Goal: Obtain resource: Download file/media

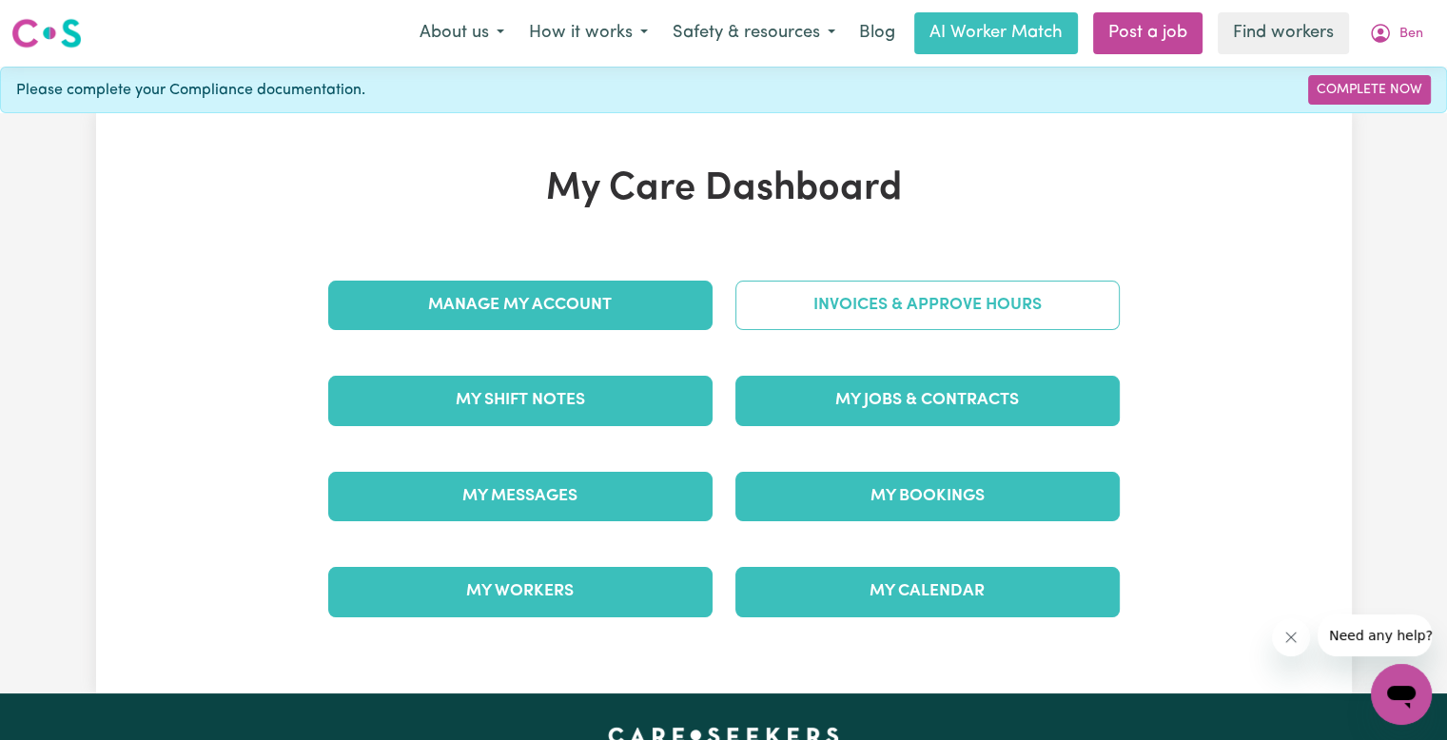
click at [816, 303] on link "Invoices & Approve Hours" at bounding box center [927, 305] width 384 height 49
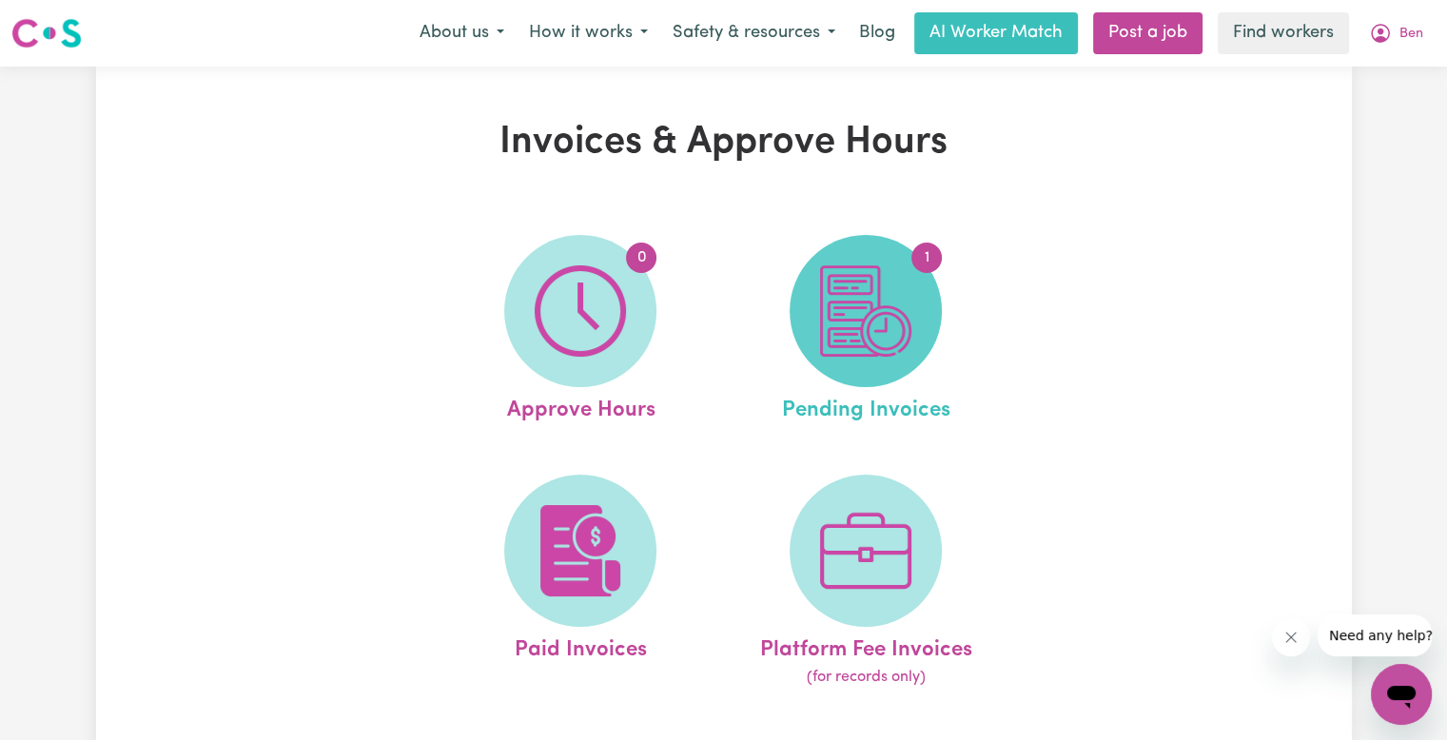
click at [903, 317] on img at bounding box center [865, 310] width 91 height 91
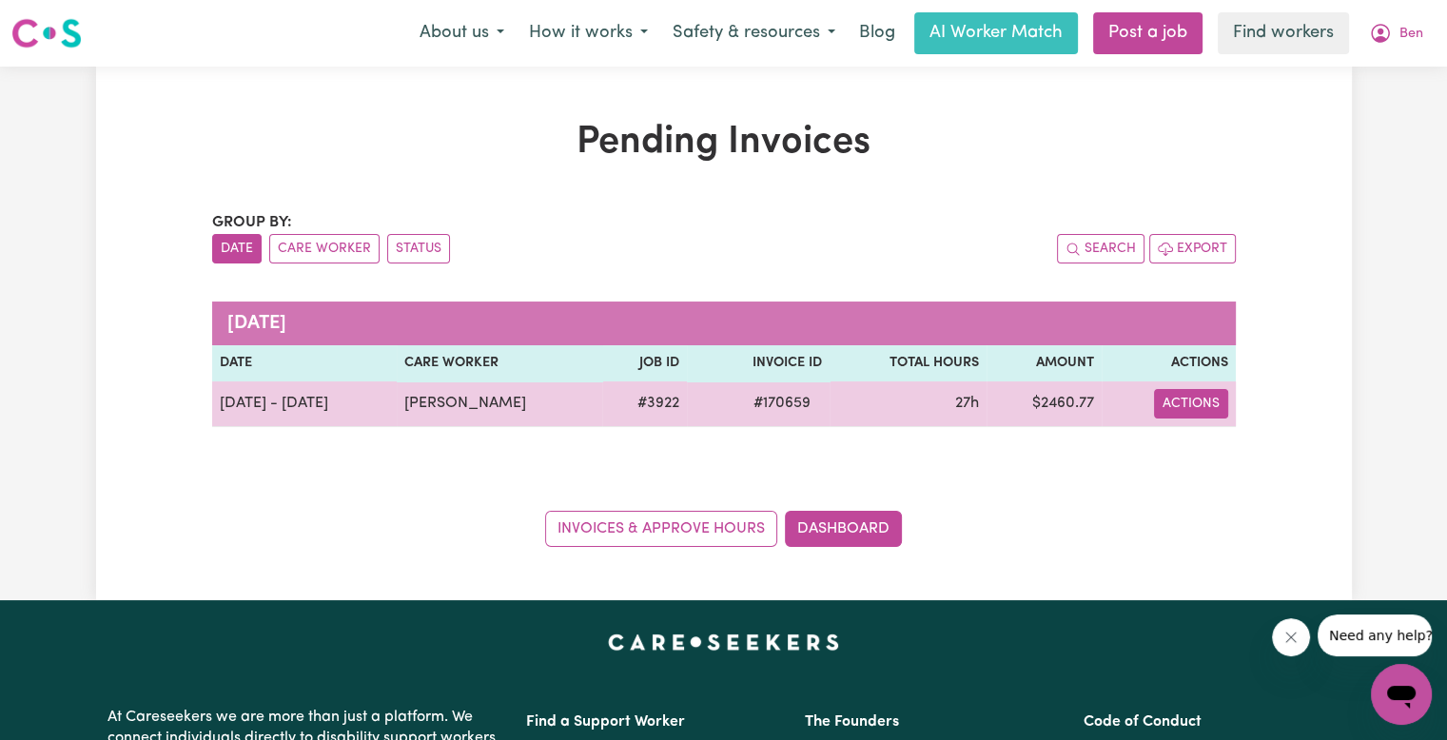
click at [1190, 404] on button "Actions" at bounding box center [1191, 403] width 74 height 29
click at [1196, 435] on link "Download Invoice" at bounding box center [1245, 447] width 174 height 38
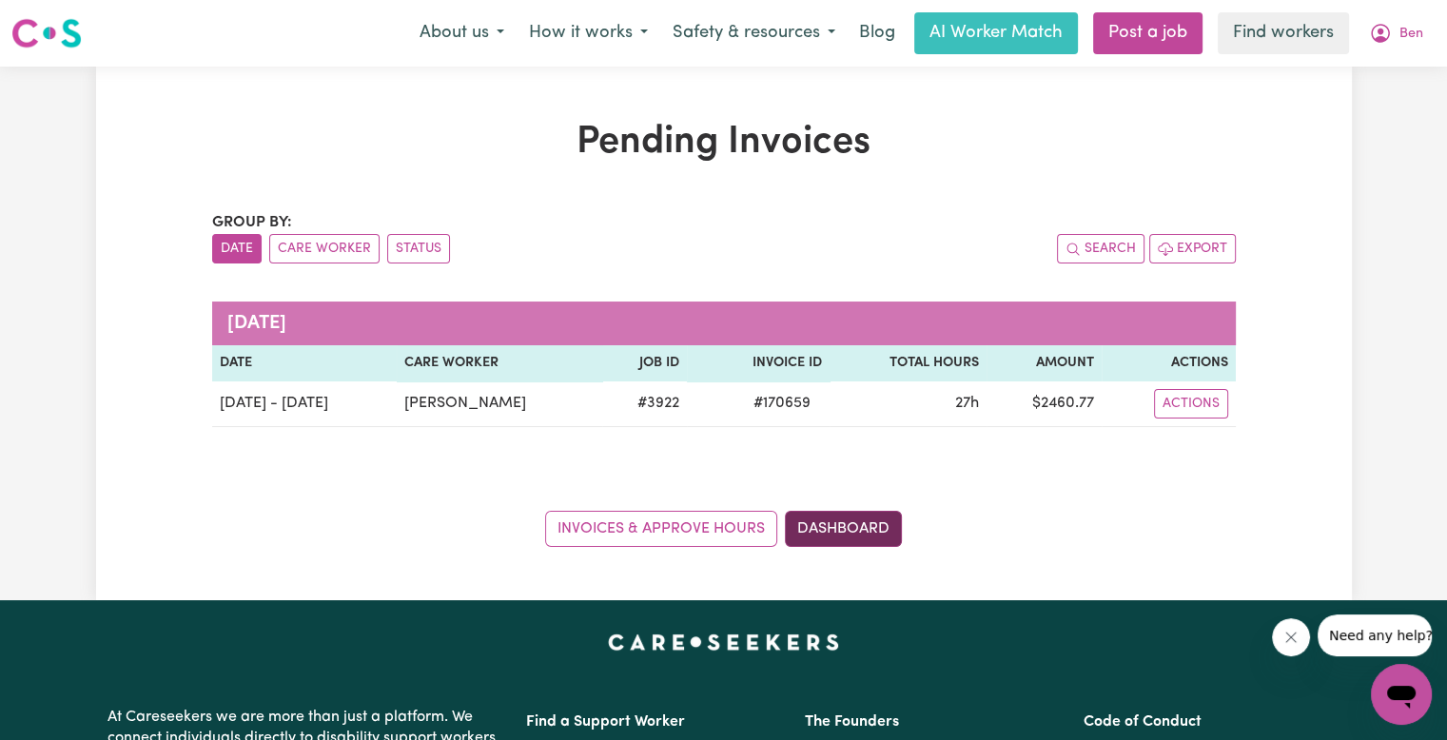
click at [839, 518] on link "Dashboard" at bounding box center [843, 529] width 117 height 36
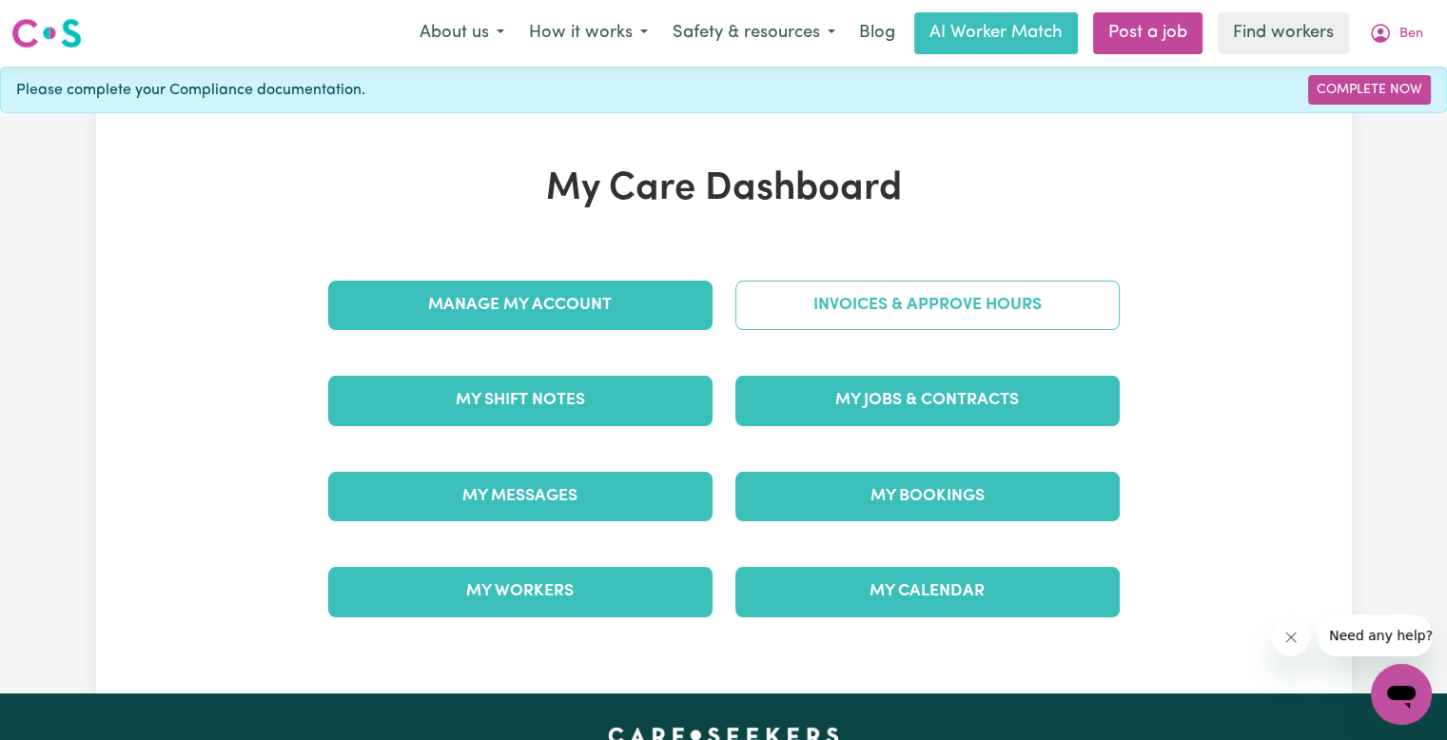
click at [898, 304] on link "Invoices & Approve Hours" at bounding box center [927, 305] width 384 height 49
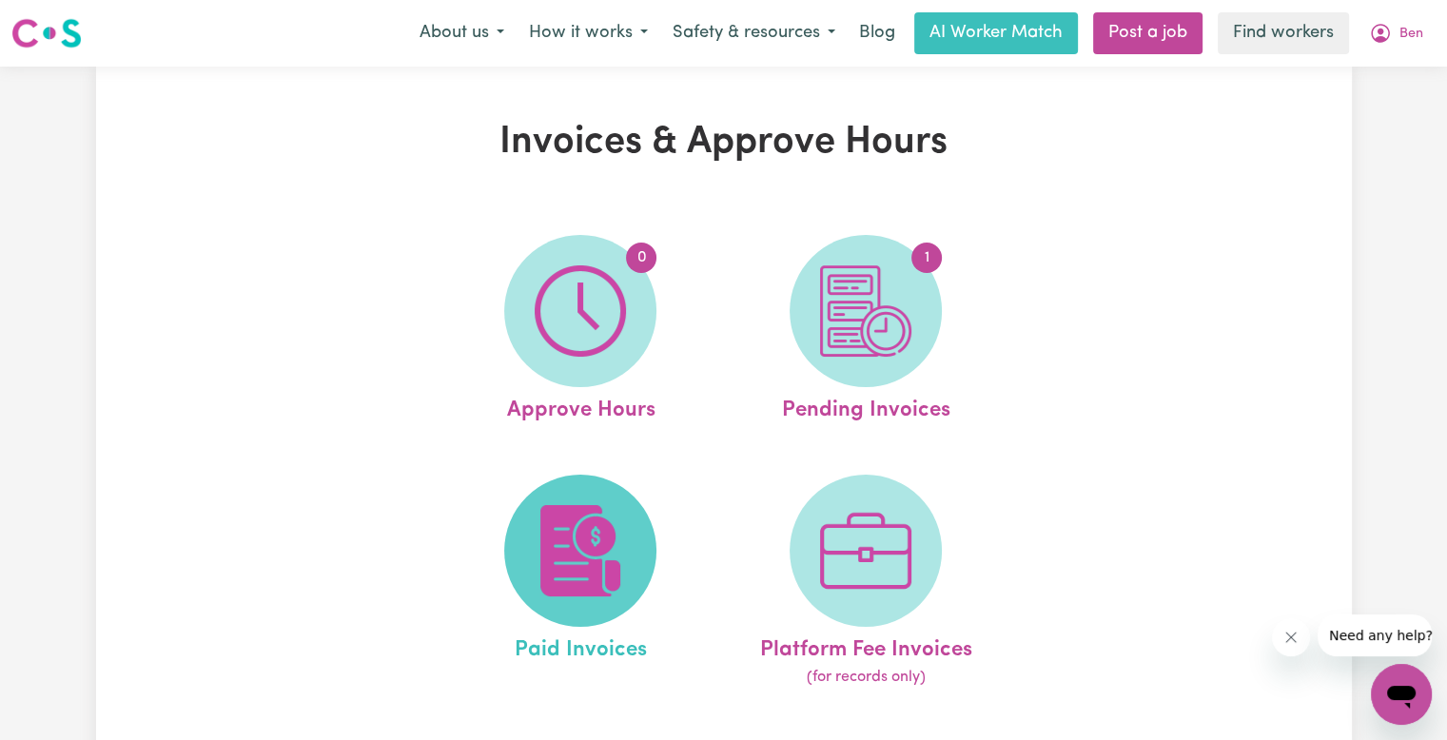
click at [627, 537] on span at bounding box center [580, 551] width 152 height 152
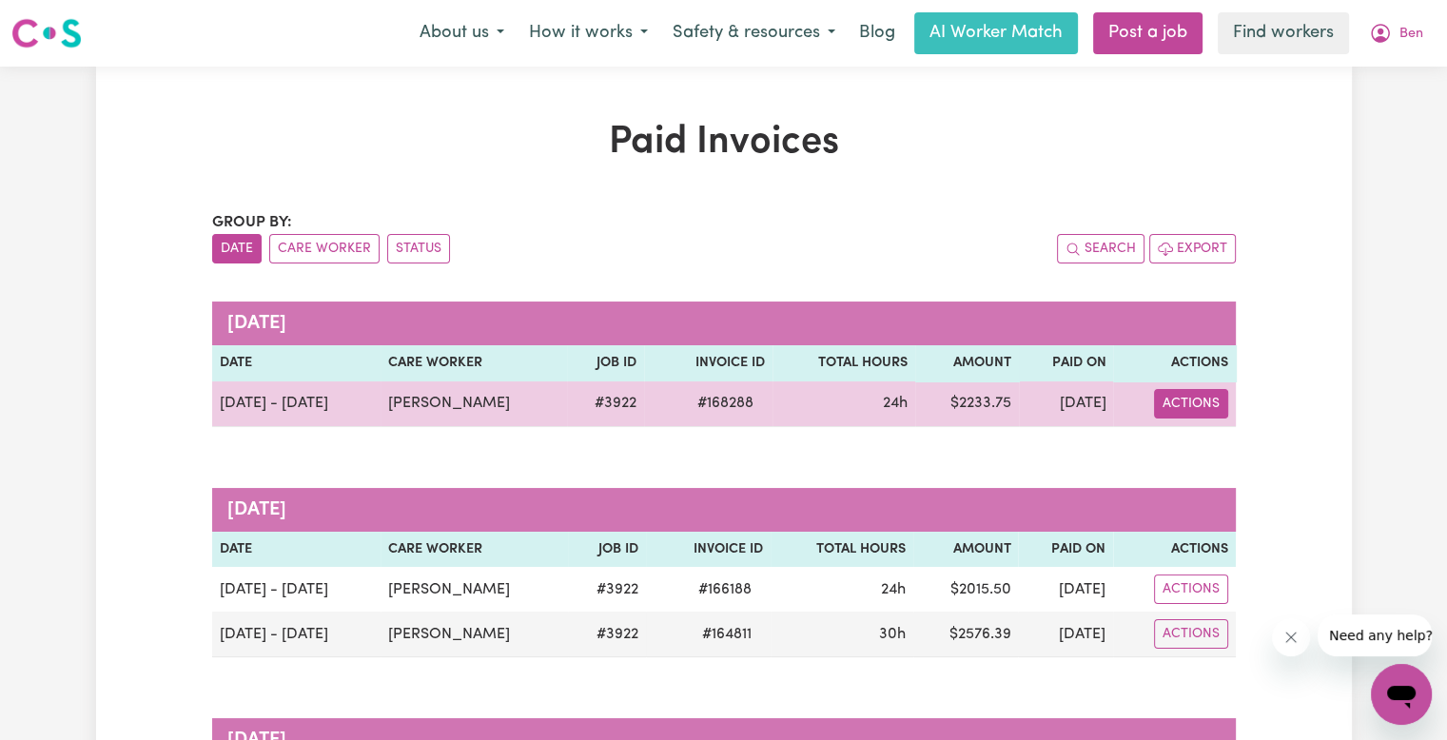
click at [1168, 412] on button "Actions" at bounding box center [1191, 403] width 74 height 29
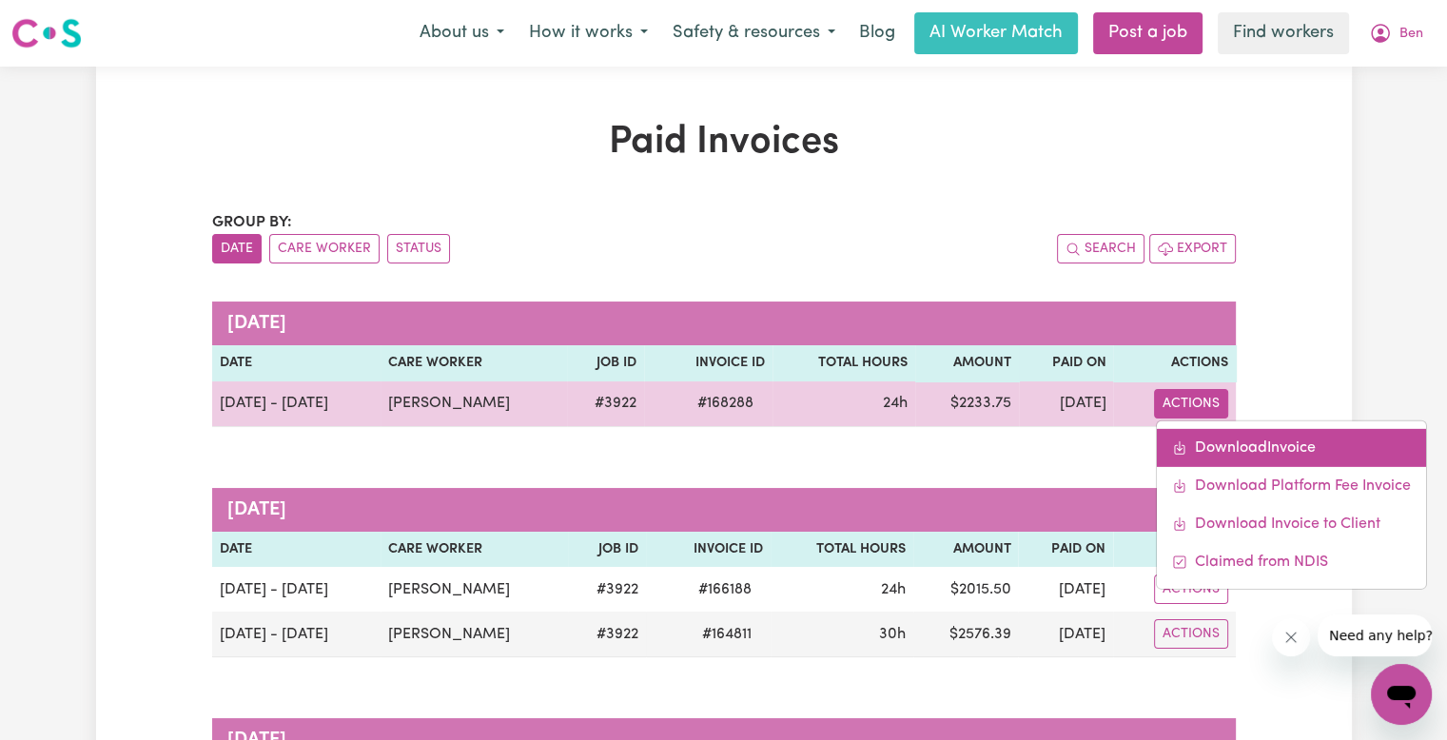
click at [1185, 439] on span "Download invoice #168288" at bounding box center [1179, 446] width 15 height 15
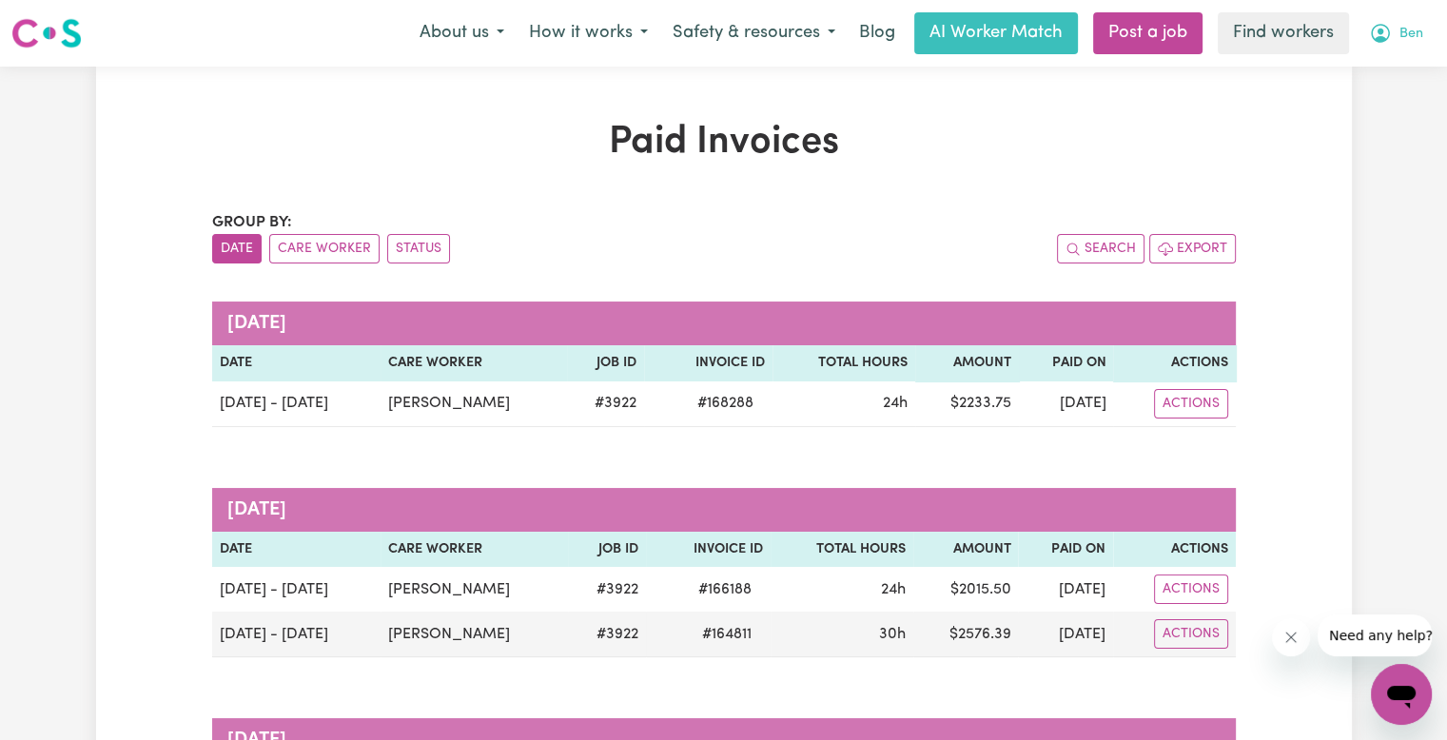
click at [1385, 41] on icon "My Account" at bounding box center [1380, 33] width 19 height 19
click at [1369, 79] on link "My Dashboard" at bounding box center [1359, 74] width 150 height 36
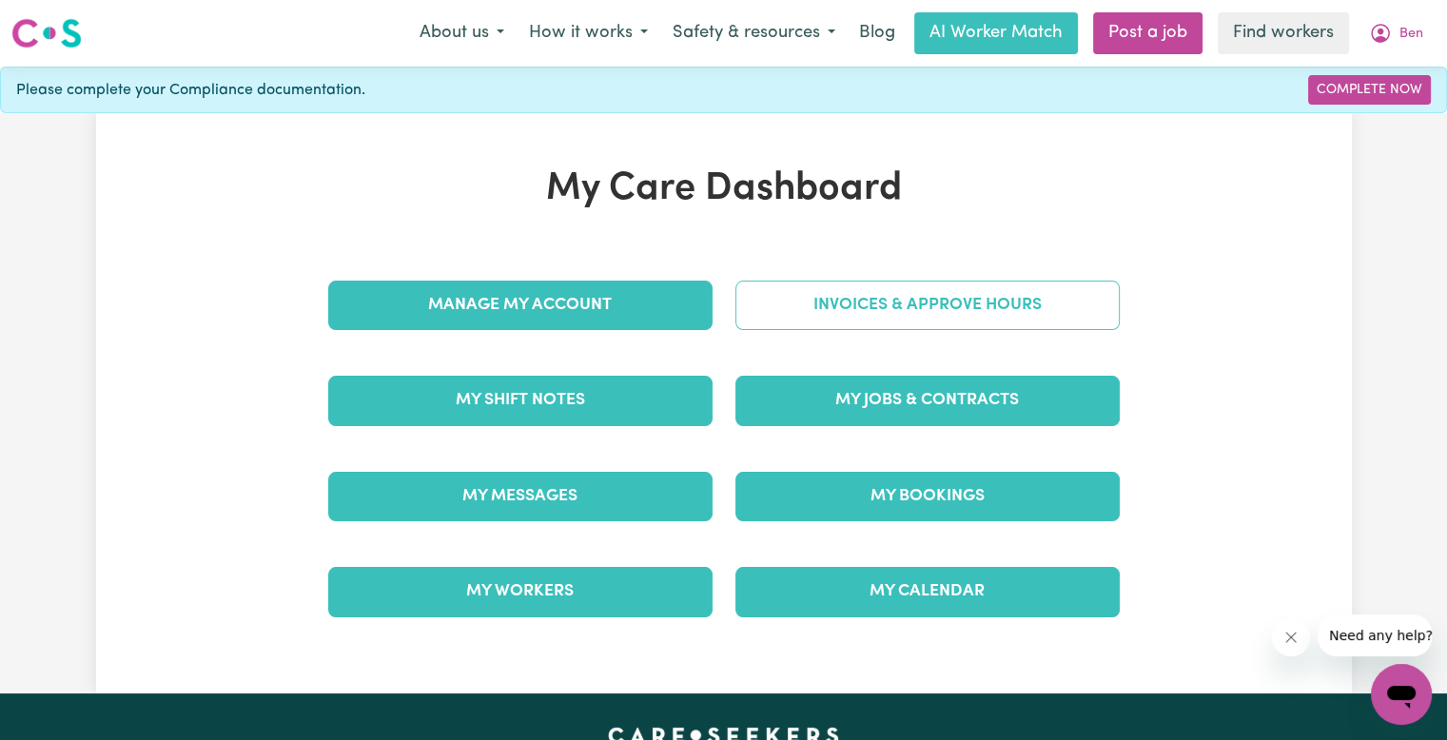
click at [952, 297] on link "Invoices & Approve Hours" at bounding box center [927, 305] width 384 height 49
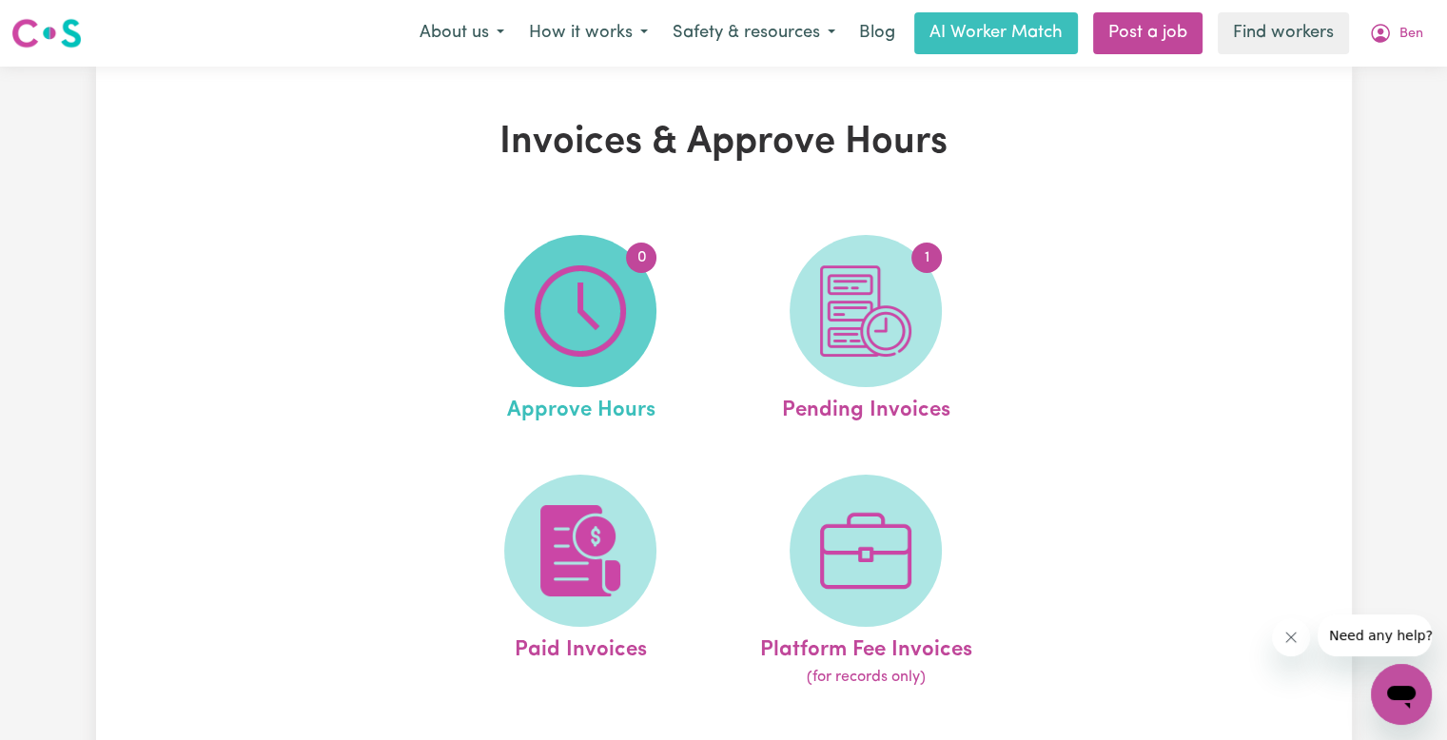
click at [646, 330] on span "0" at bounding box center [580, 311] width 152 height 152
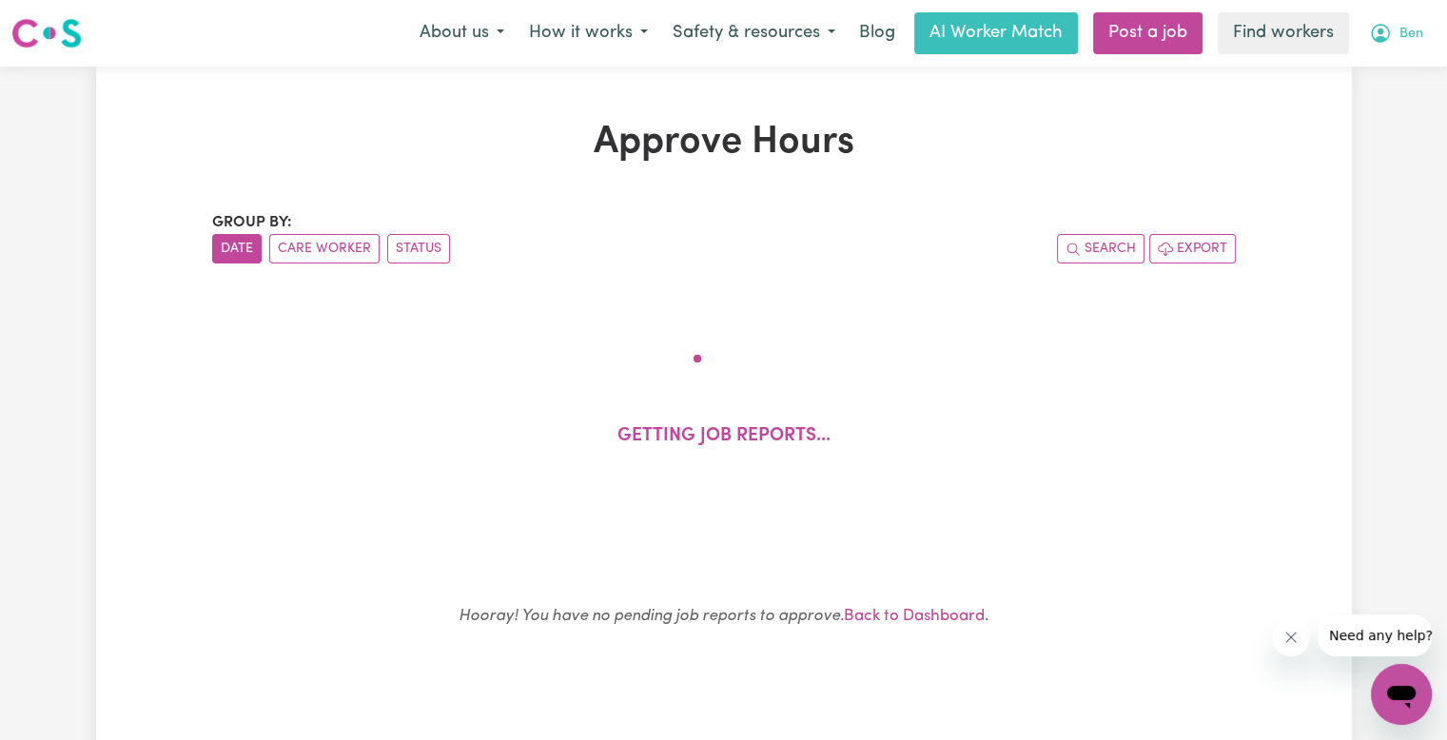
click at [1395, 38] on button "Ben" at bounding box center [1395, 33] width 79 height 40
click at [1371, 82] on link "My Dashboard" at bounding box center [1359, 74] width 150 height 36
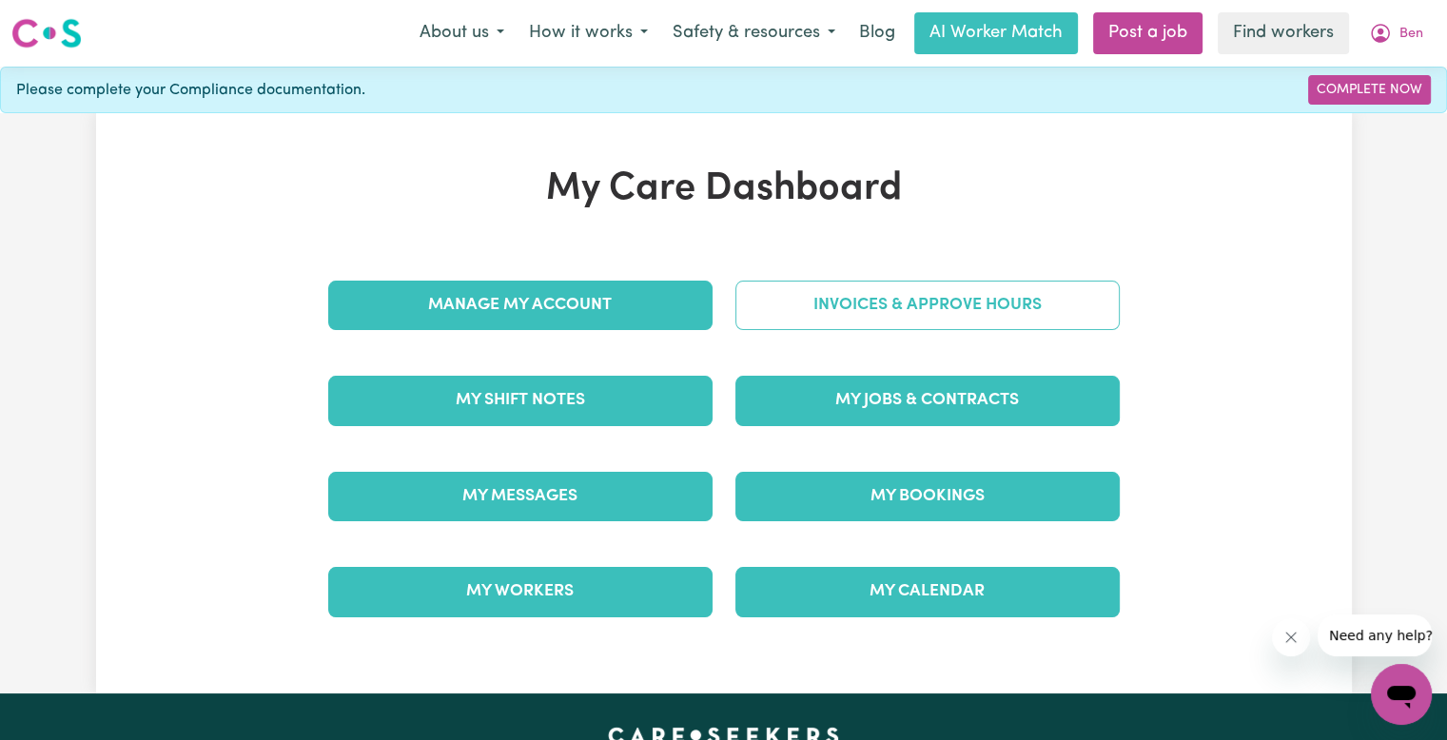
click at [974, 306] on link "Invoices & Approve Hours" at bounding box center [927, 305] width 384 height 49
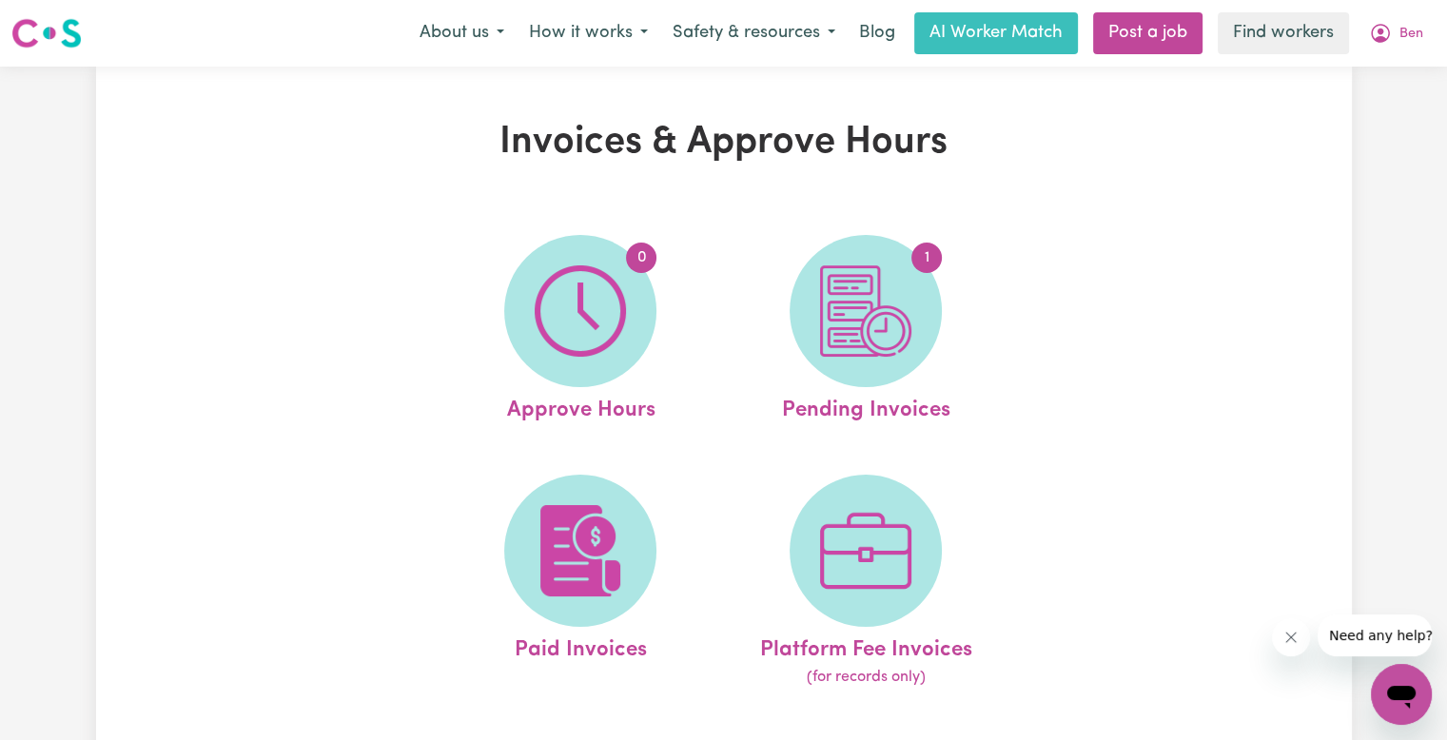
click at [842, 344] on img at bounding box center [865, 310] width 91 height 91
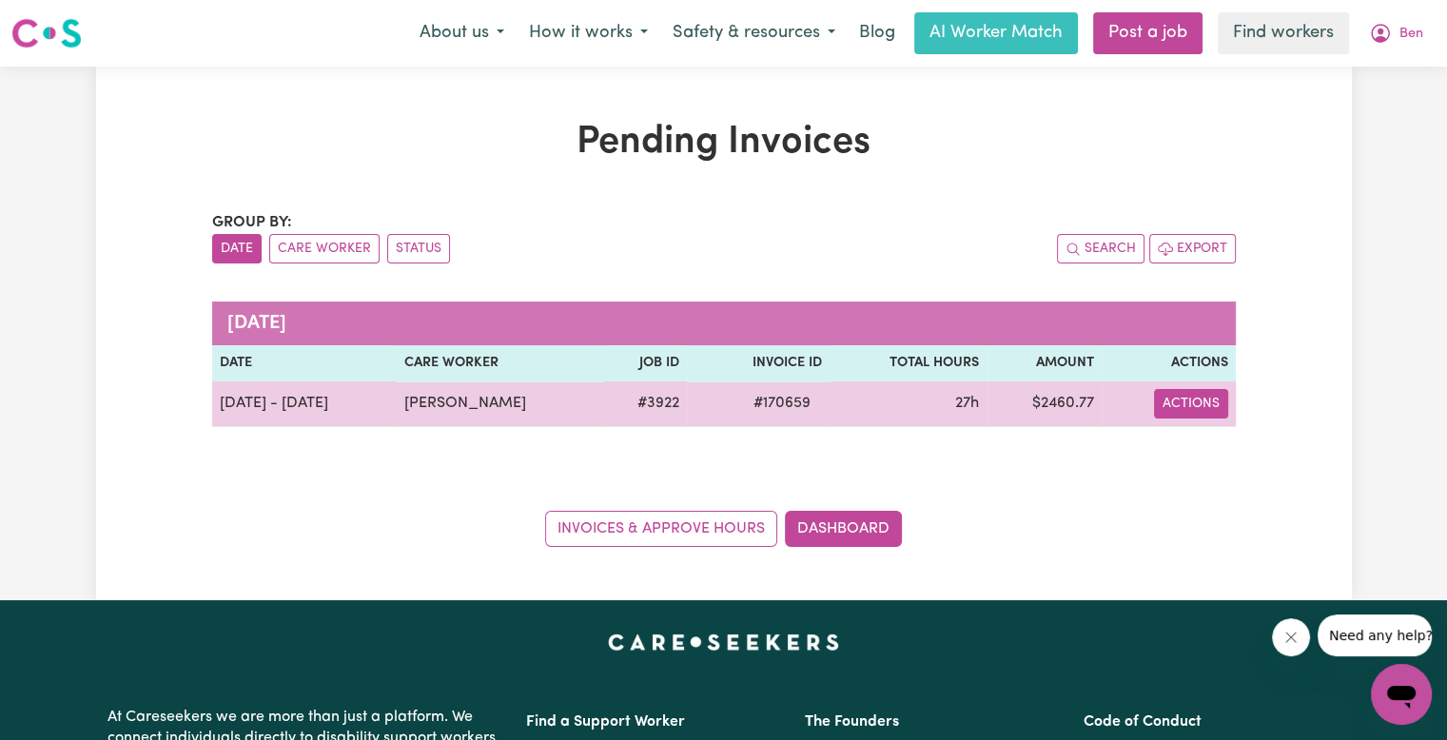
click at [1157, 405] on button "Actions" at bounding box center [1191, 403] width 74 height 29
click at [1166, 438] on link "Download Invoice" at bounding box center [1245, 447] width 174 height 38
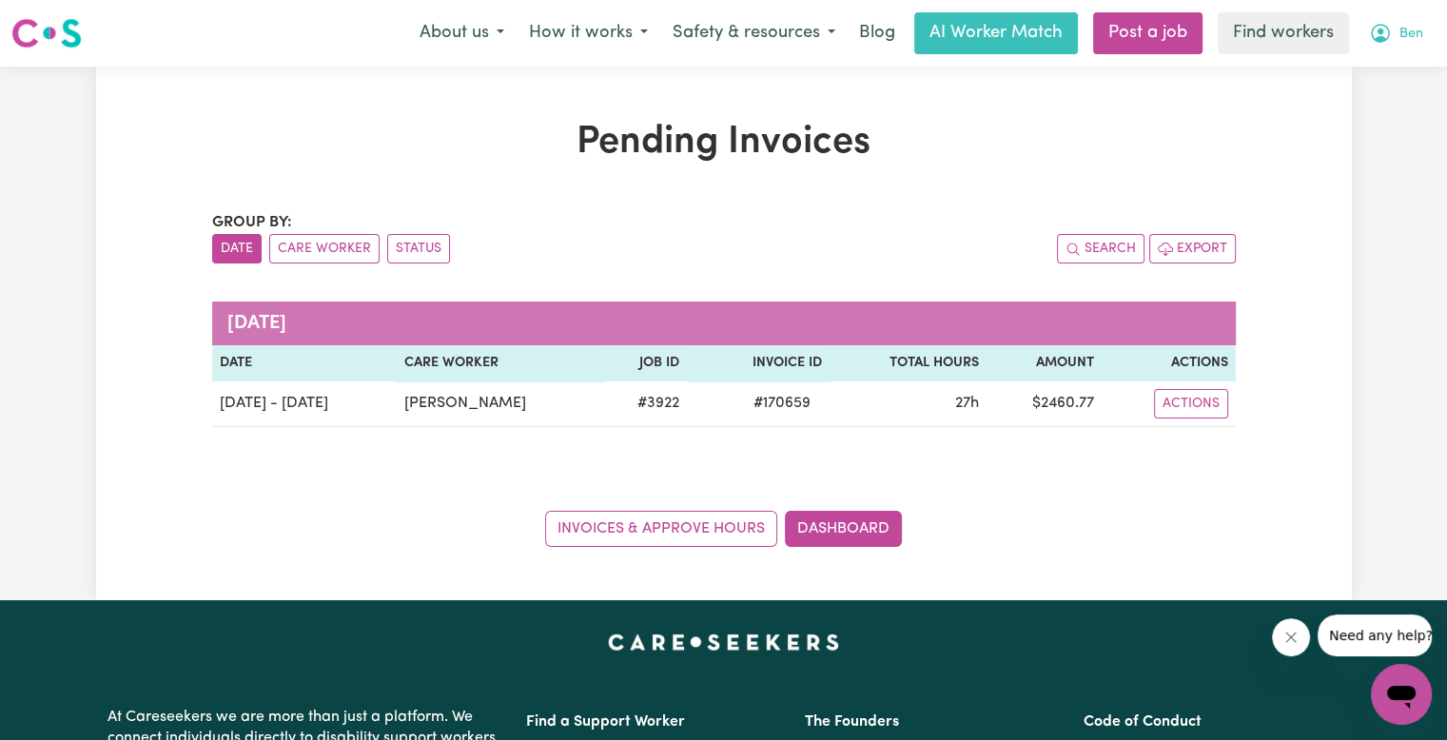
click at [1390, 34] on icon "My Account" at bounding box center [1380, 33] width 23 height 23
click at [1373, 69] on link "My Dashboard" at bounding box center [1359, 74] width 150 height 36
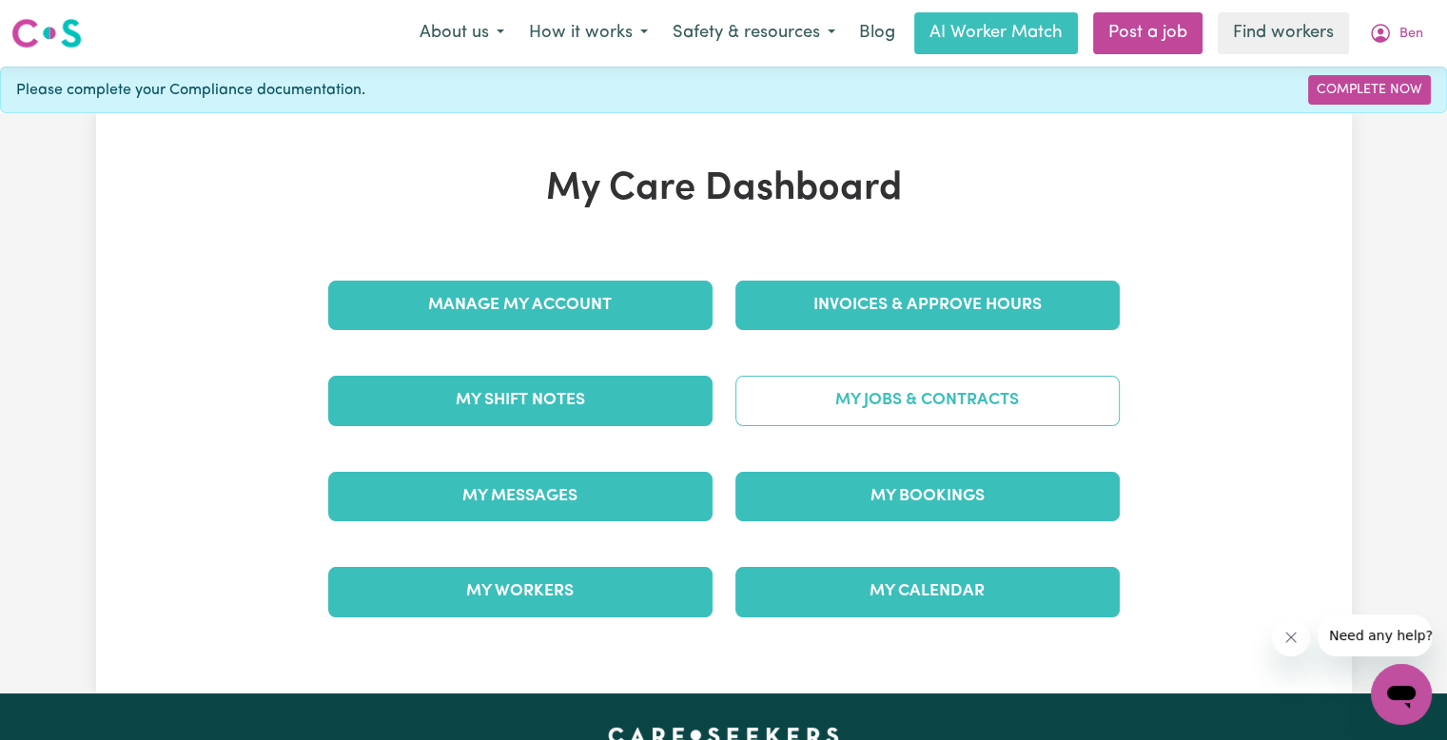
click at [951, 393] on link "My Jobs & Contracts" at bounding box center [927, 400] width 384 height 49
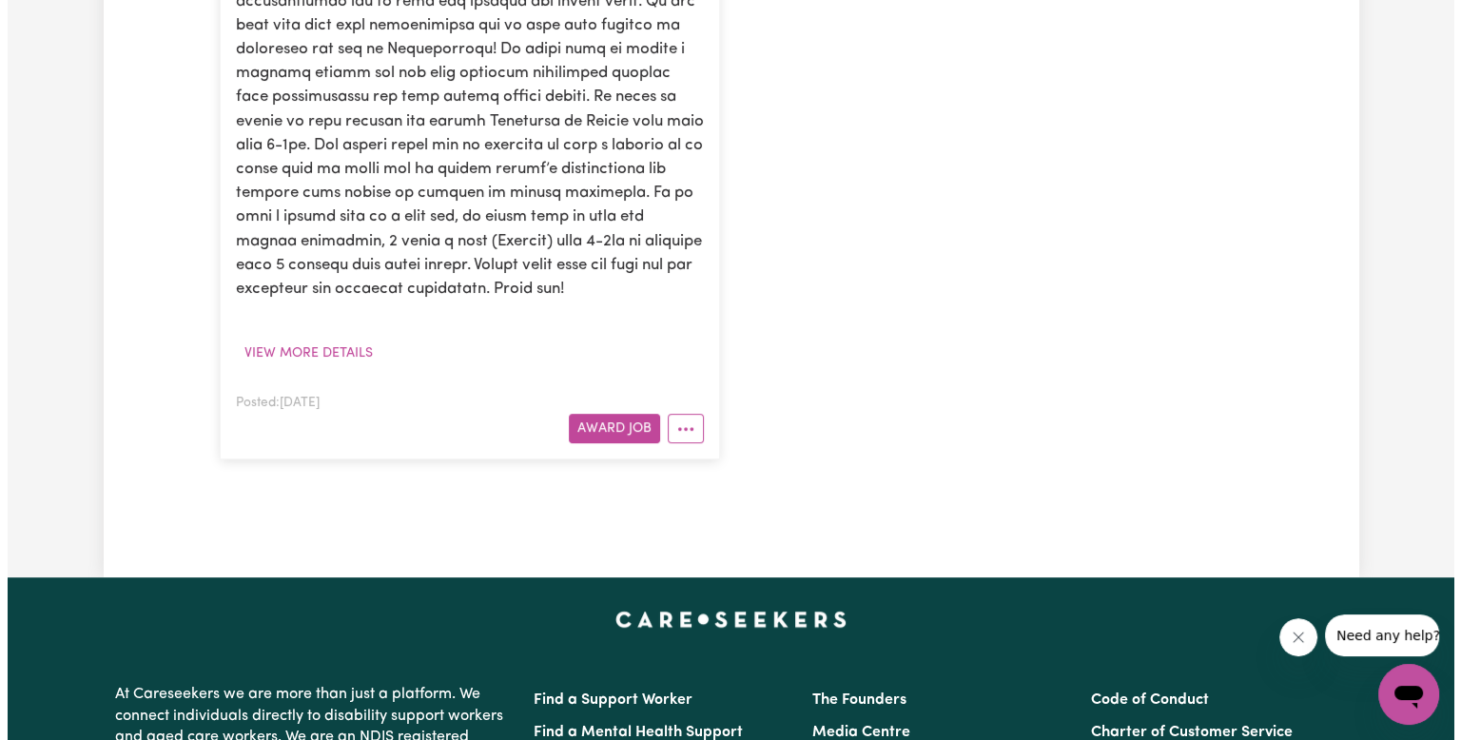
scroll to position [1046, 0]
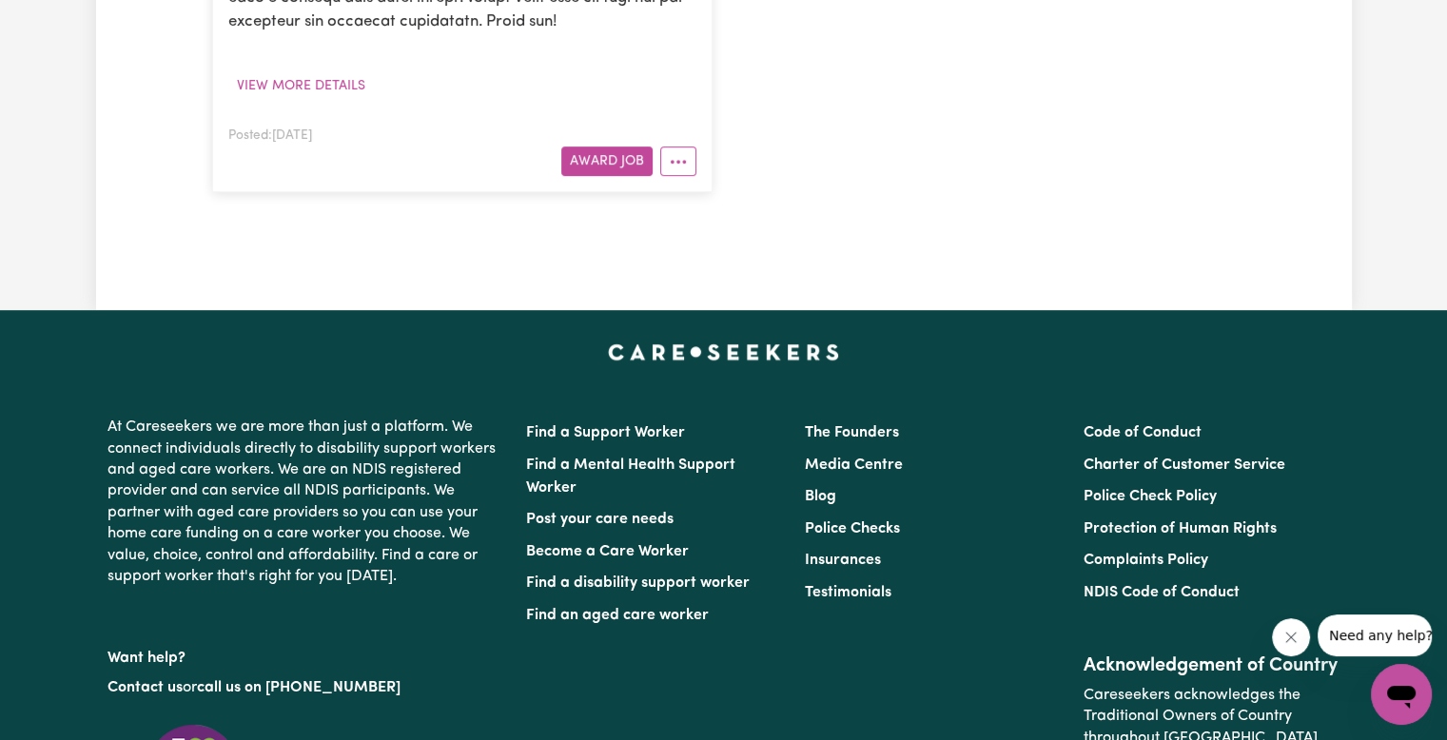
click at [671, 176] on button "More options" at bounding box center [678, 160] width 36 height 29
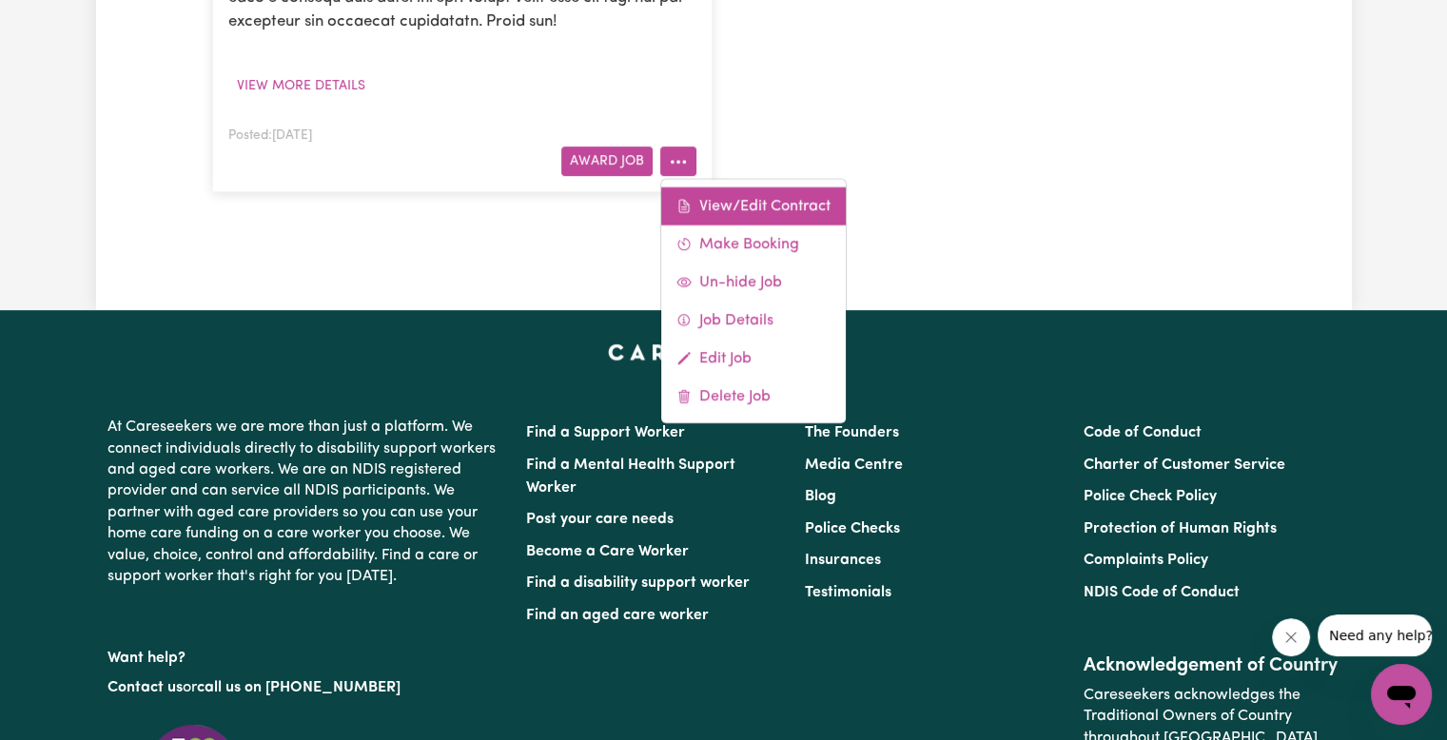
click at [677, 214] on icon at bounding box center [683, 206] width 15 height 15
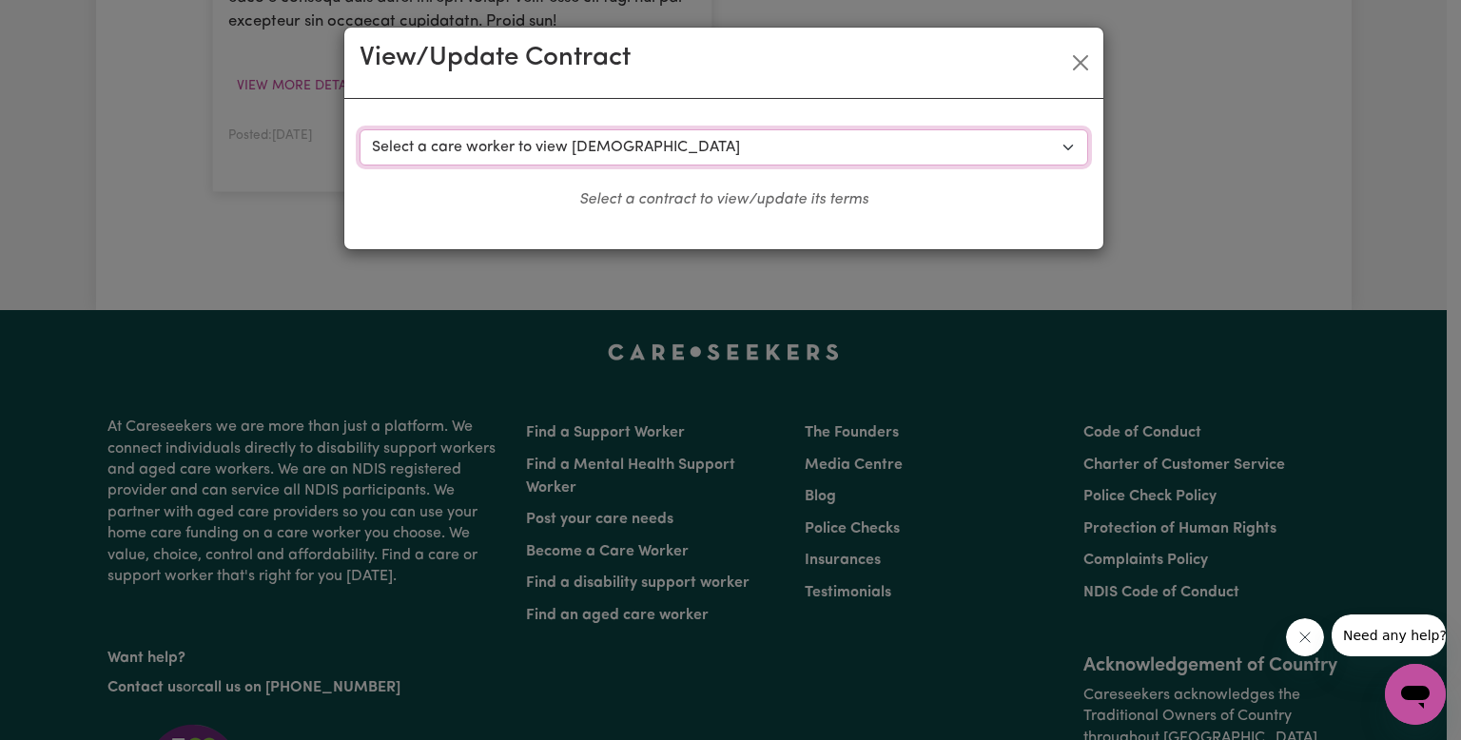
drag, startPoint x: 662, startPoint y: 143, endPoint x: 658, endPoint y: 162, distance: 19.4
click at [662, 145] on select "Select a care worker to view [DEMOGRAPHIC_DATA] #3490 - [PERSON_NAME] A (contra…" at bounding box center [724, 147] width 729 height 36
select select "6353"
click at [360, 129] on select "Select a care worker to view [DEMOGRAPHIC_DATA] #3490 - [PERSON_NAME] A (contra…" at bounding box center [724, 147] width 729 height 36
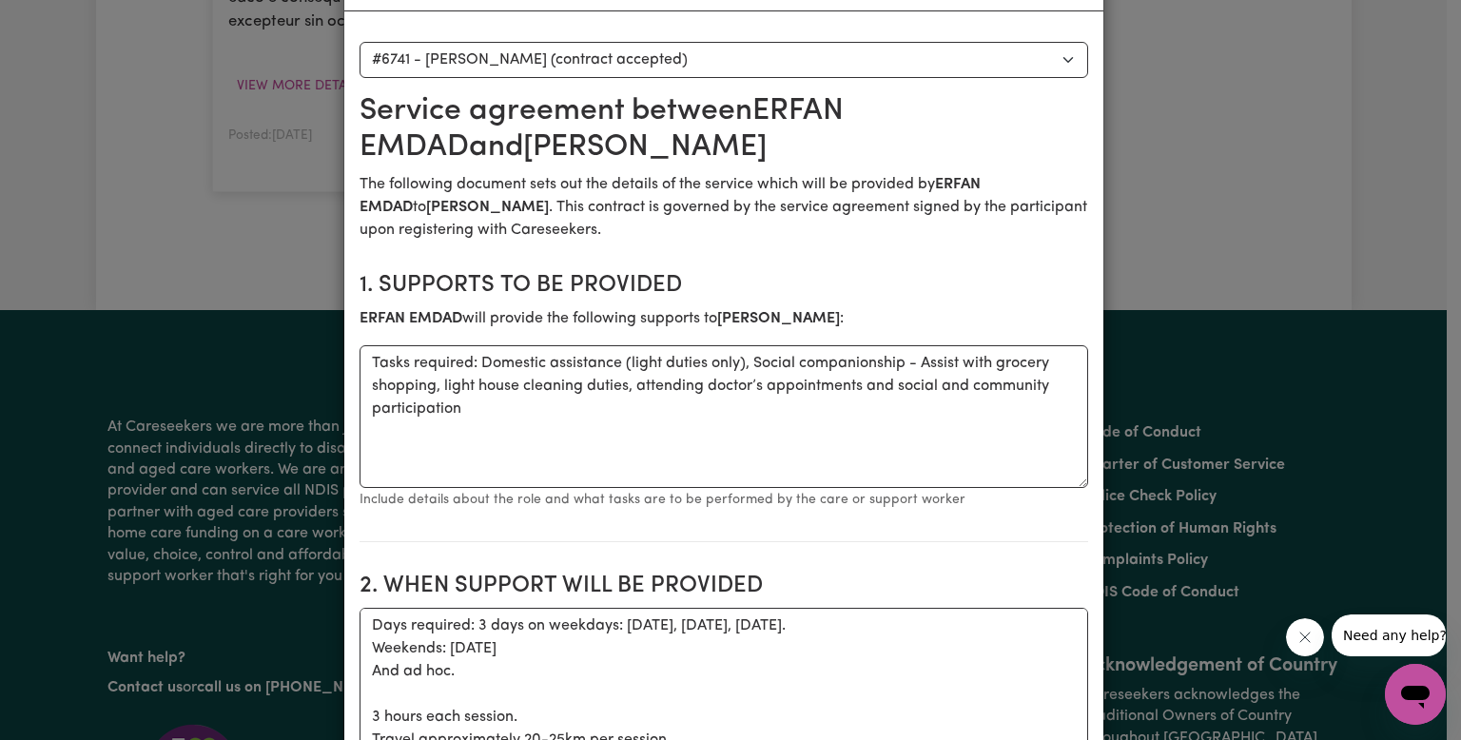
scroll to position [0, 0]
